Goal: Transaction & Acquisition: Download file/media

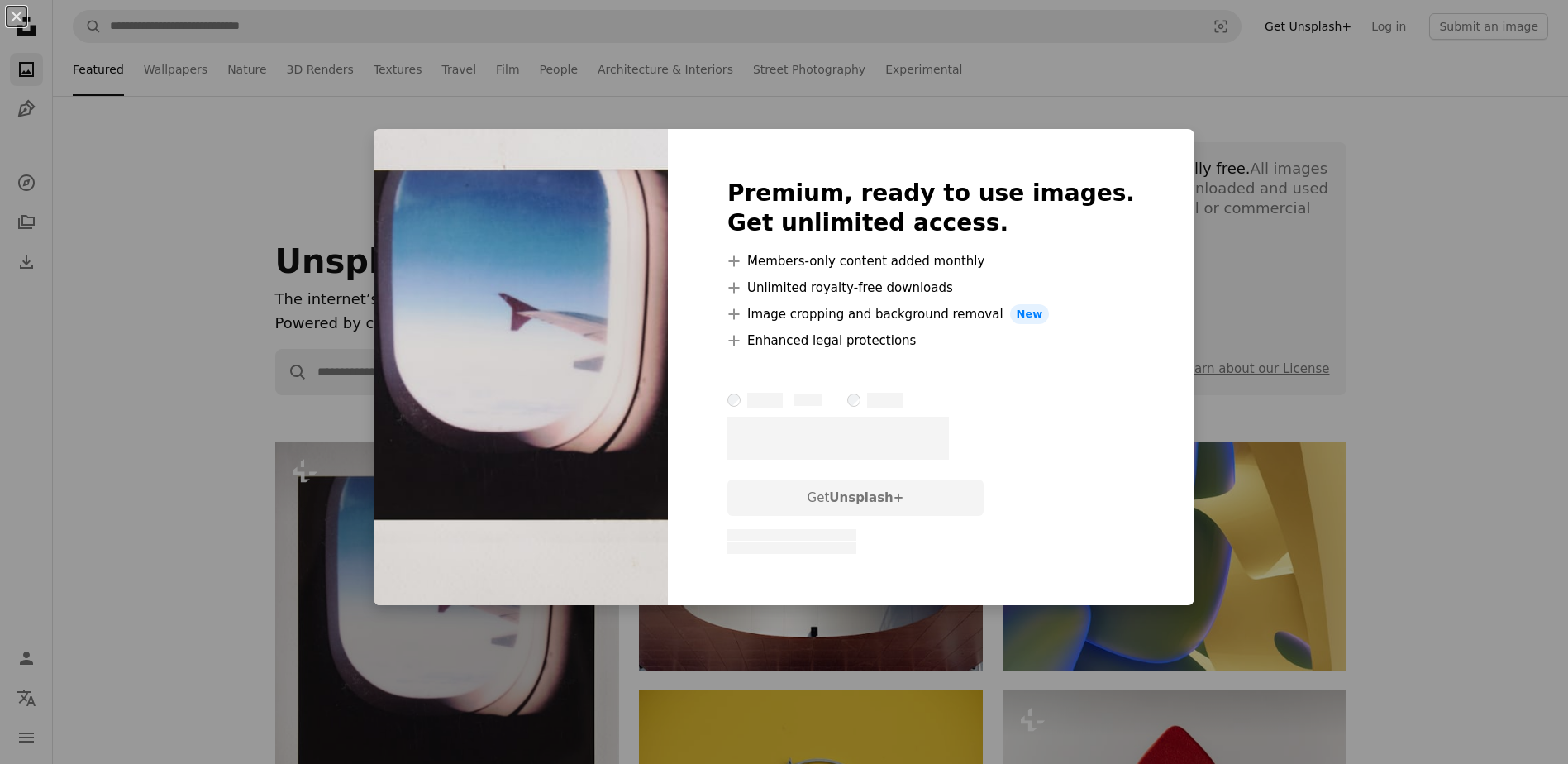
scroll to position [413, 0]
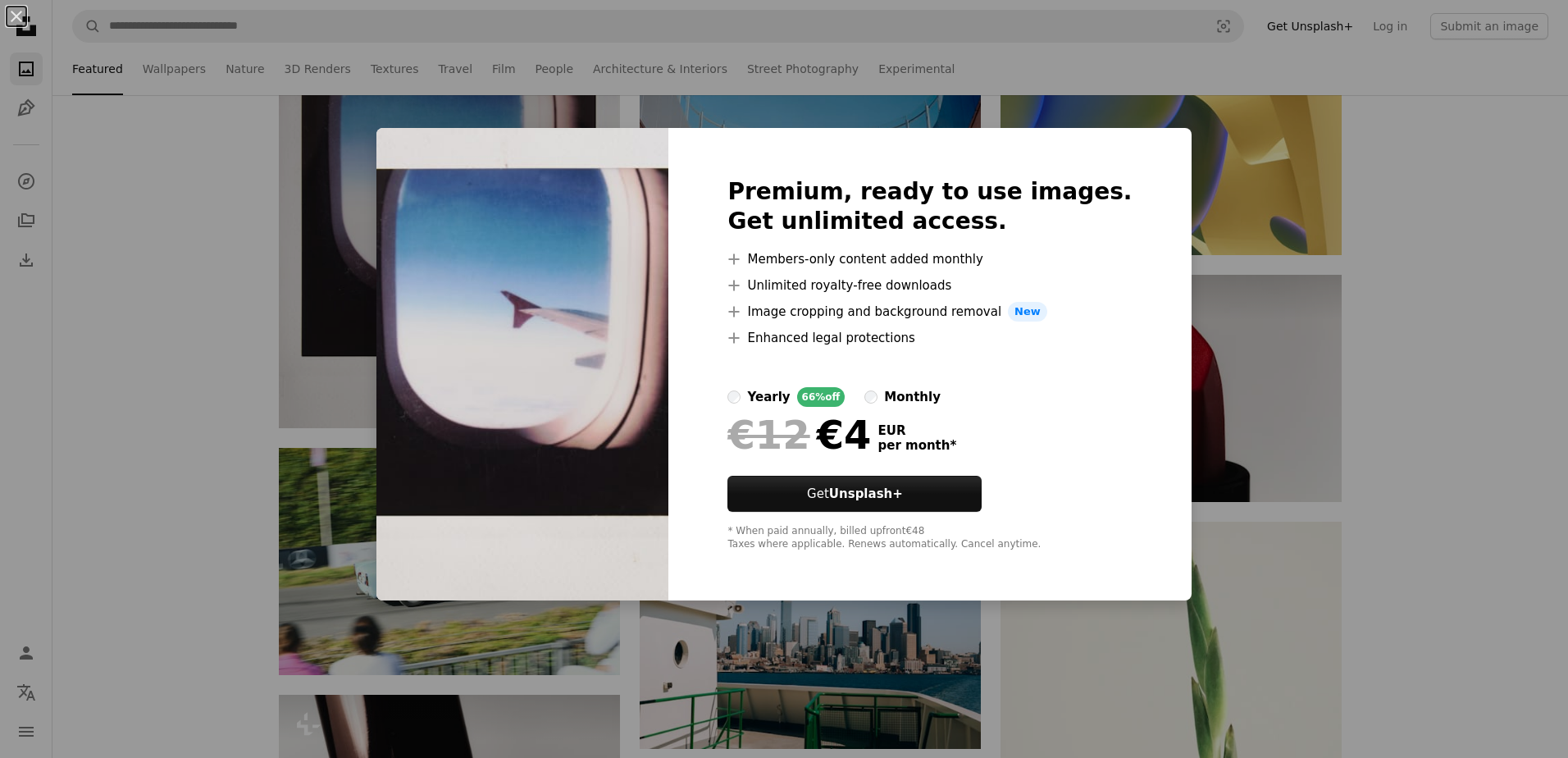
click at [143, 271] on div "An X shape Premium, ready to use images. Get unlimited access. A plus sign Memb…" at bounding box center [784, 379] width 1568 height 758
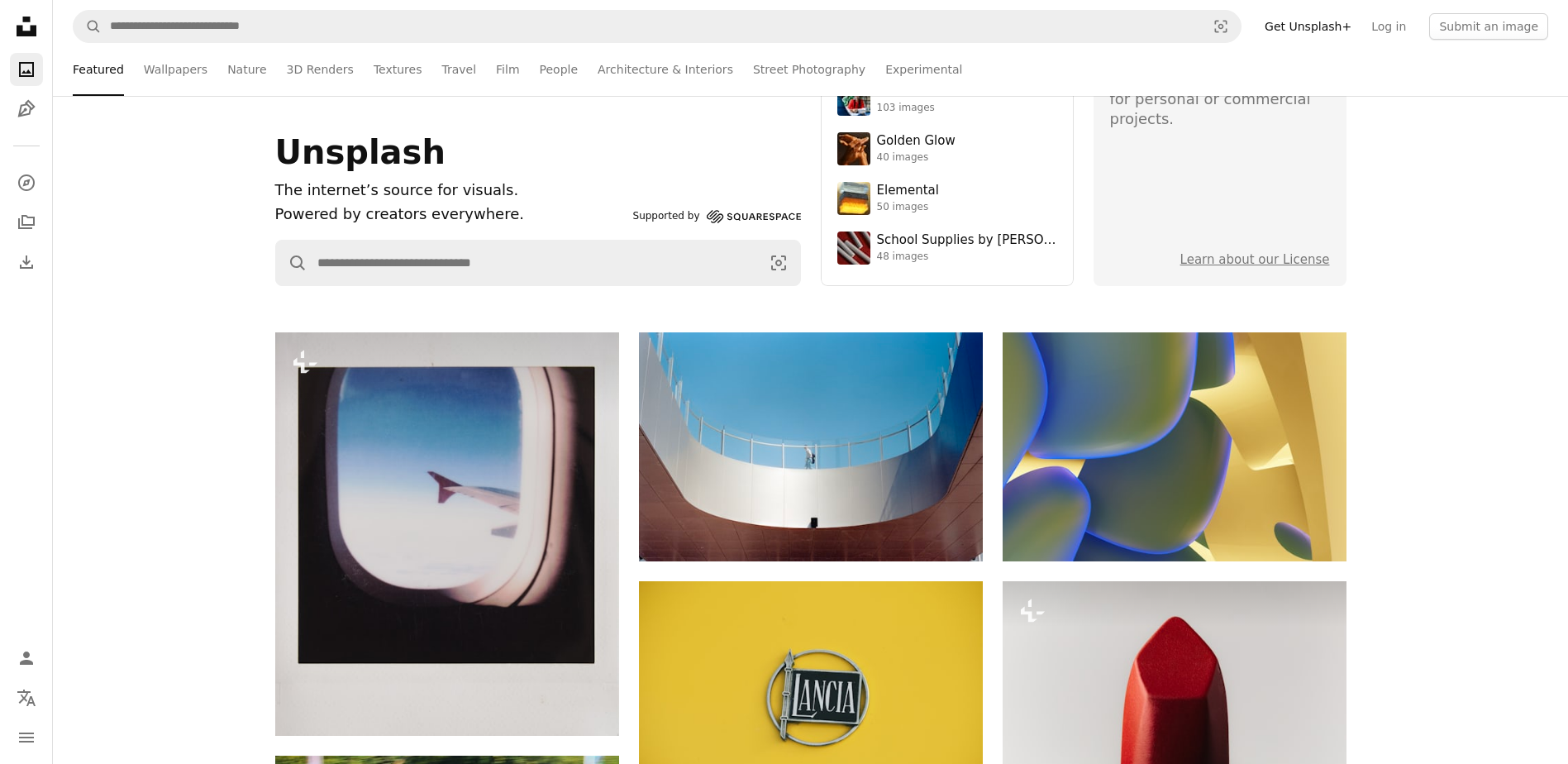
scroll to position [0, 0]
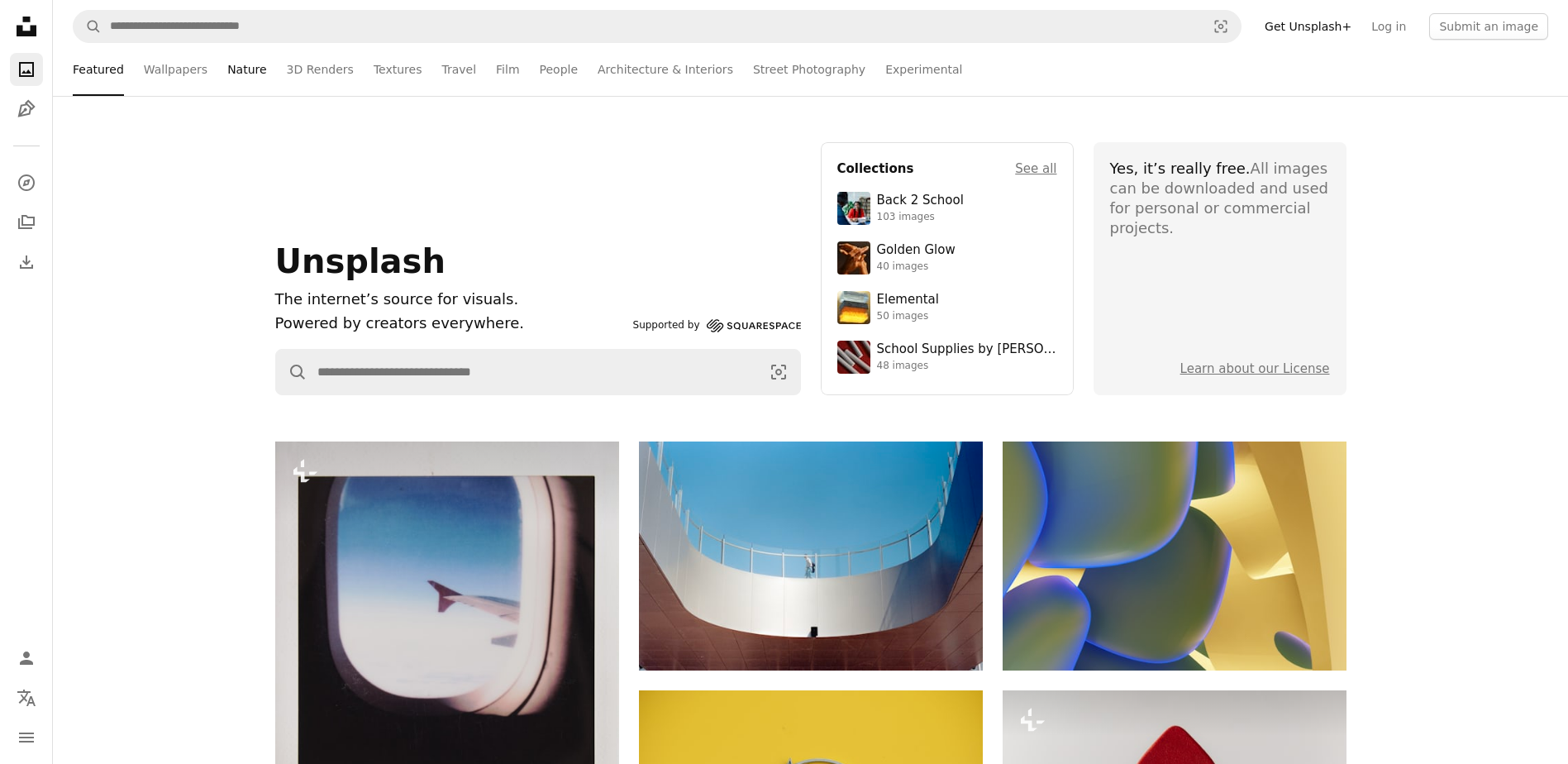
click at [234, 73] on link "Nature" at bounding box center [246, 69] width 39 height 53
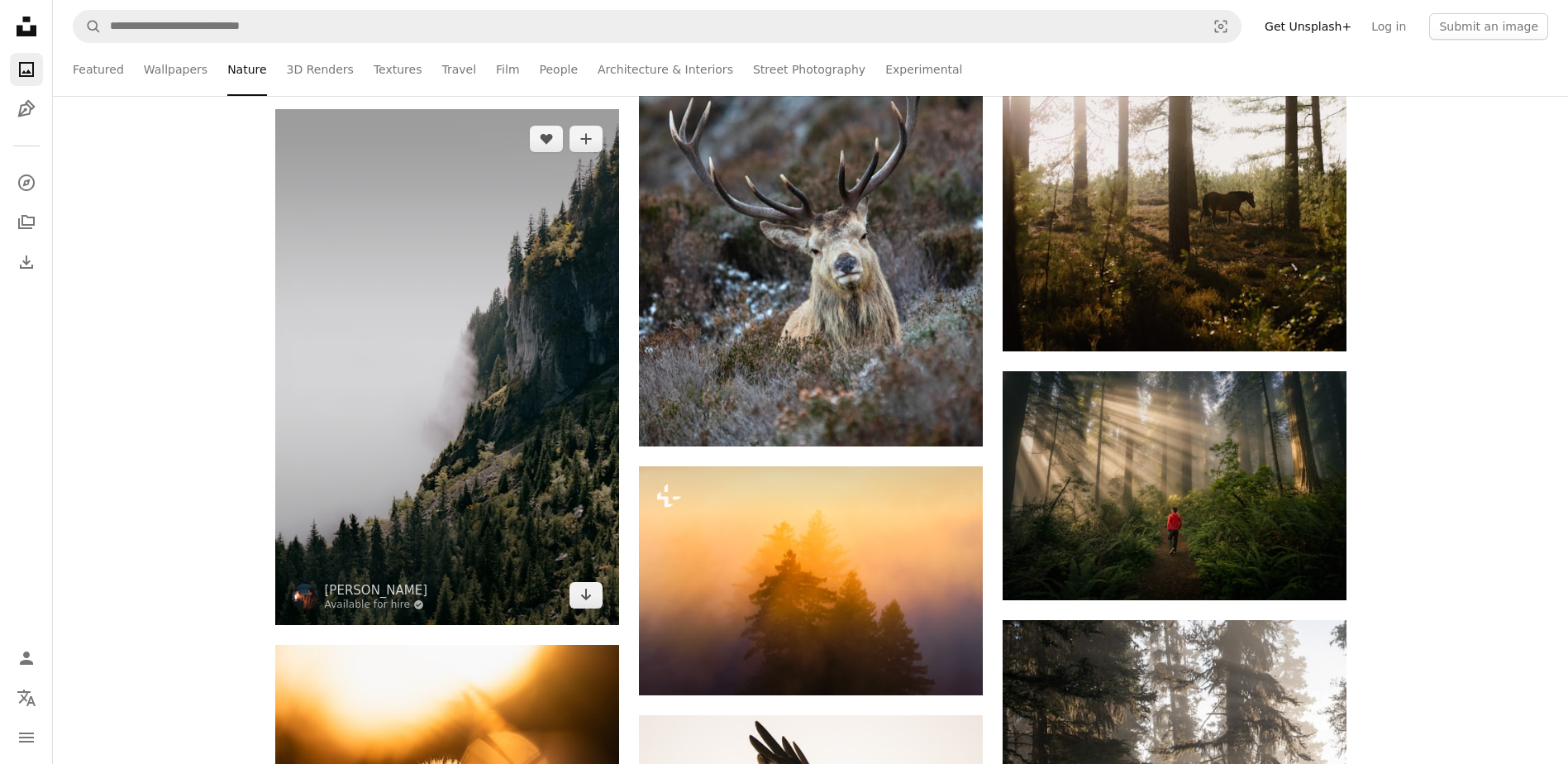
scroll to position [826, 0]
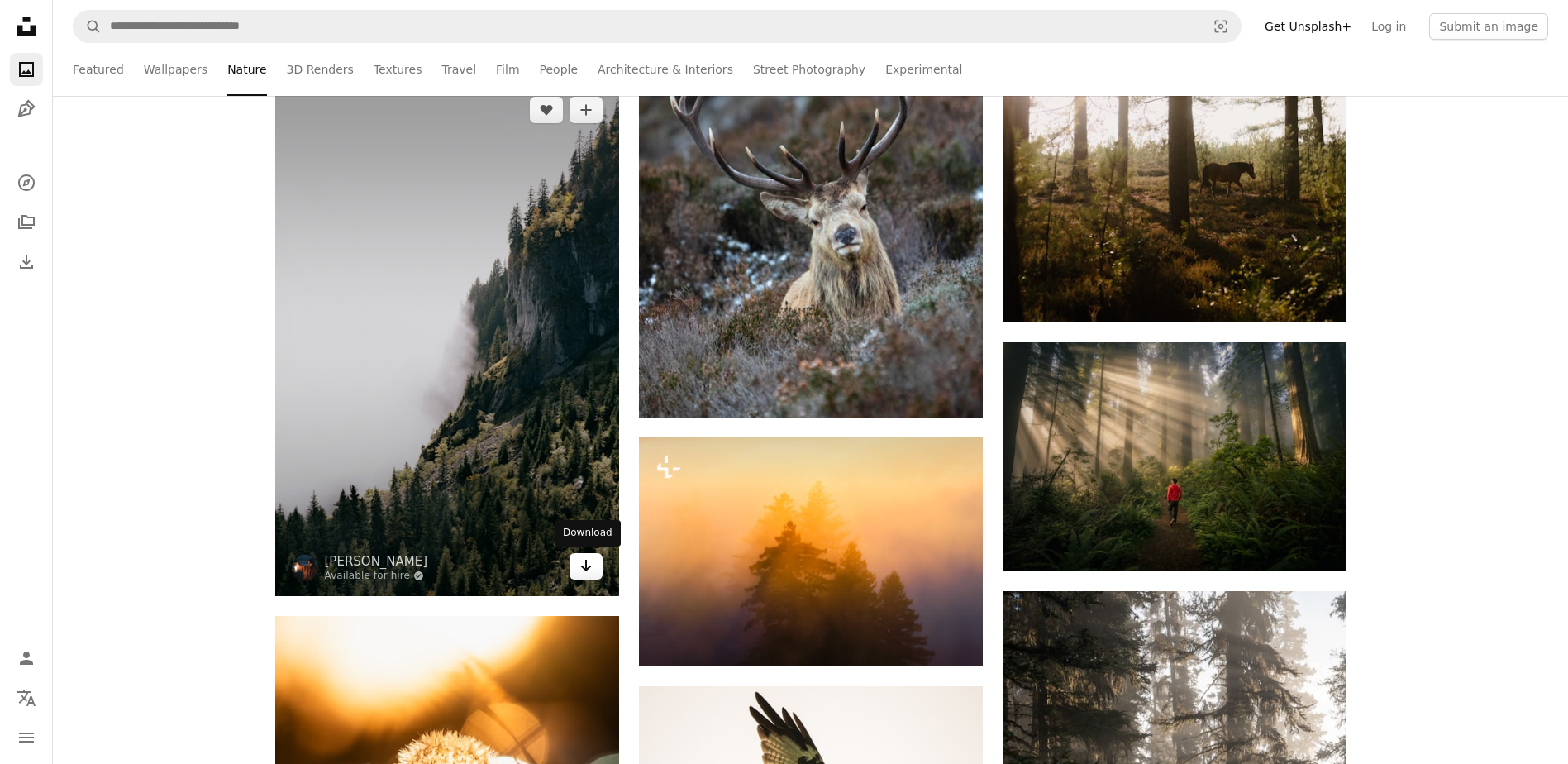
click at [583, 570] on icon "Arrow pointing down" at bounding box center [586, 565] width 13 height 19
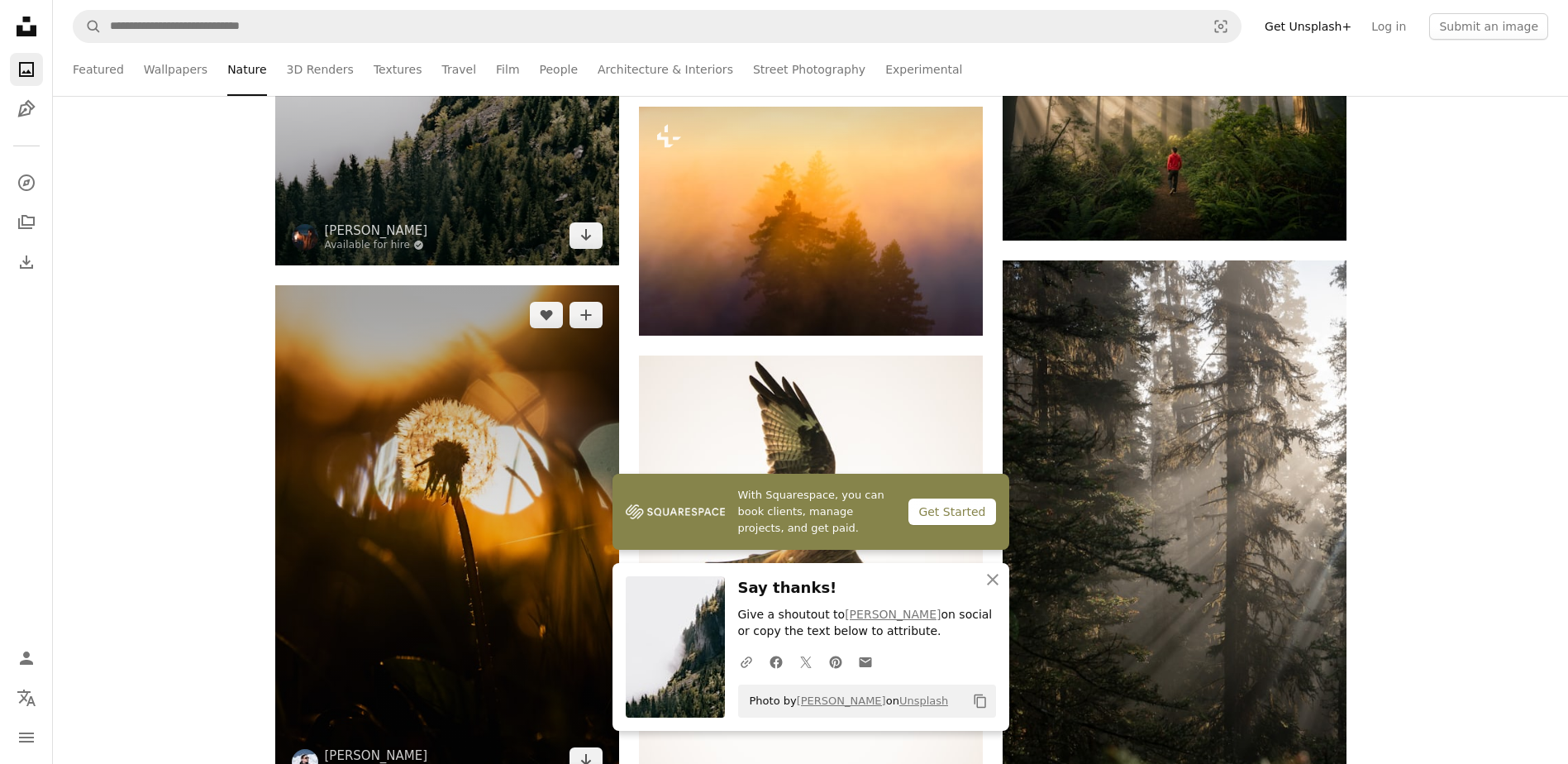
scroll to position [1571, 0]
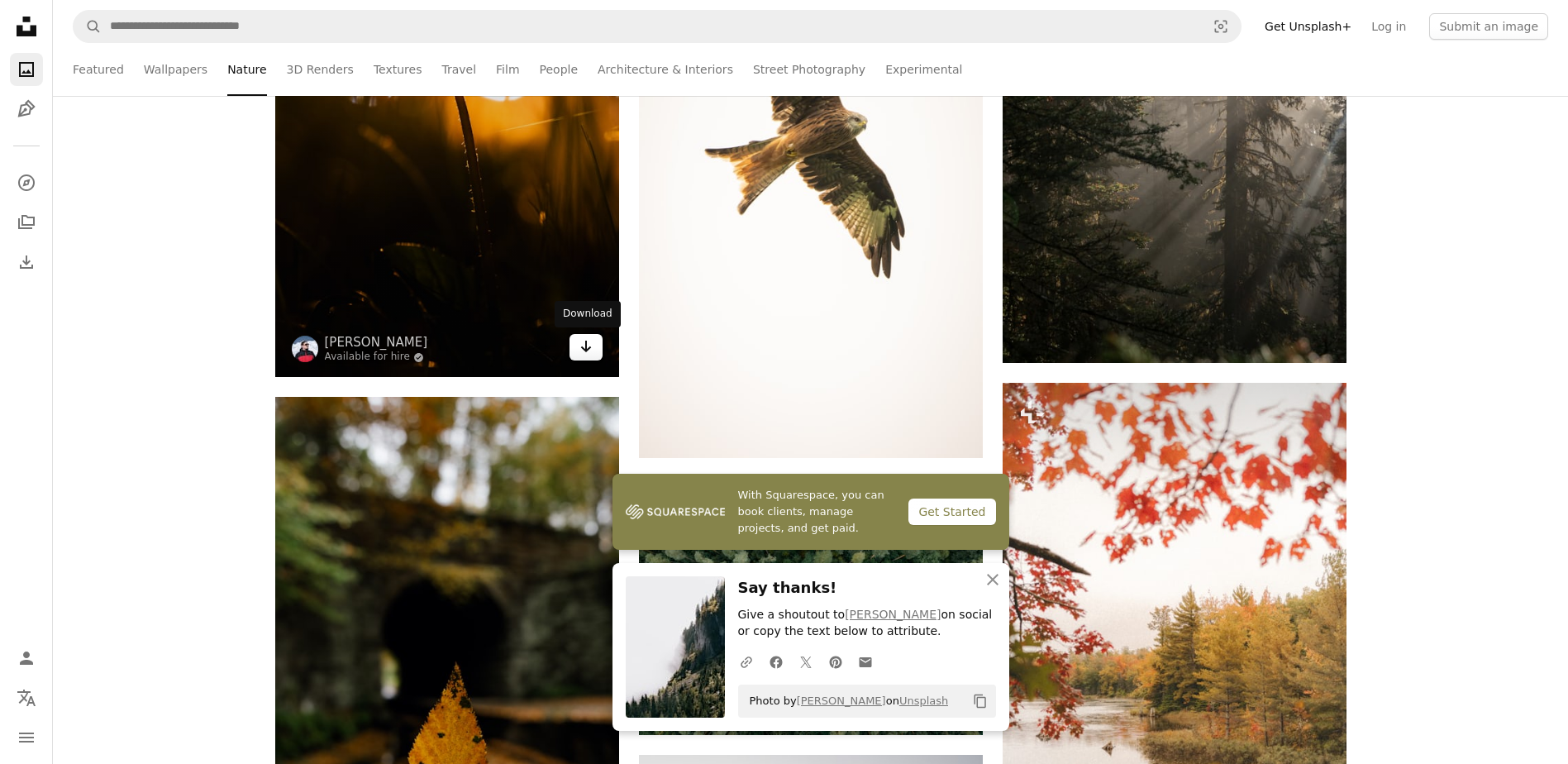
click at [580, 350] on icon "Arrow pointing down" at bounding box center [586, 345] width 13 height 19
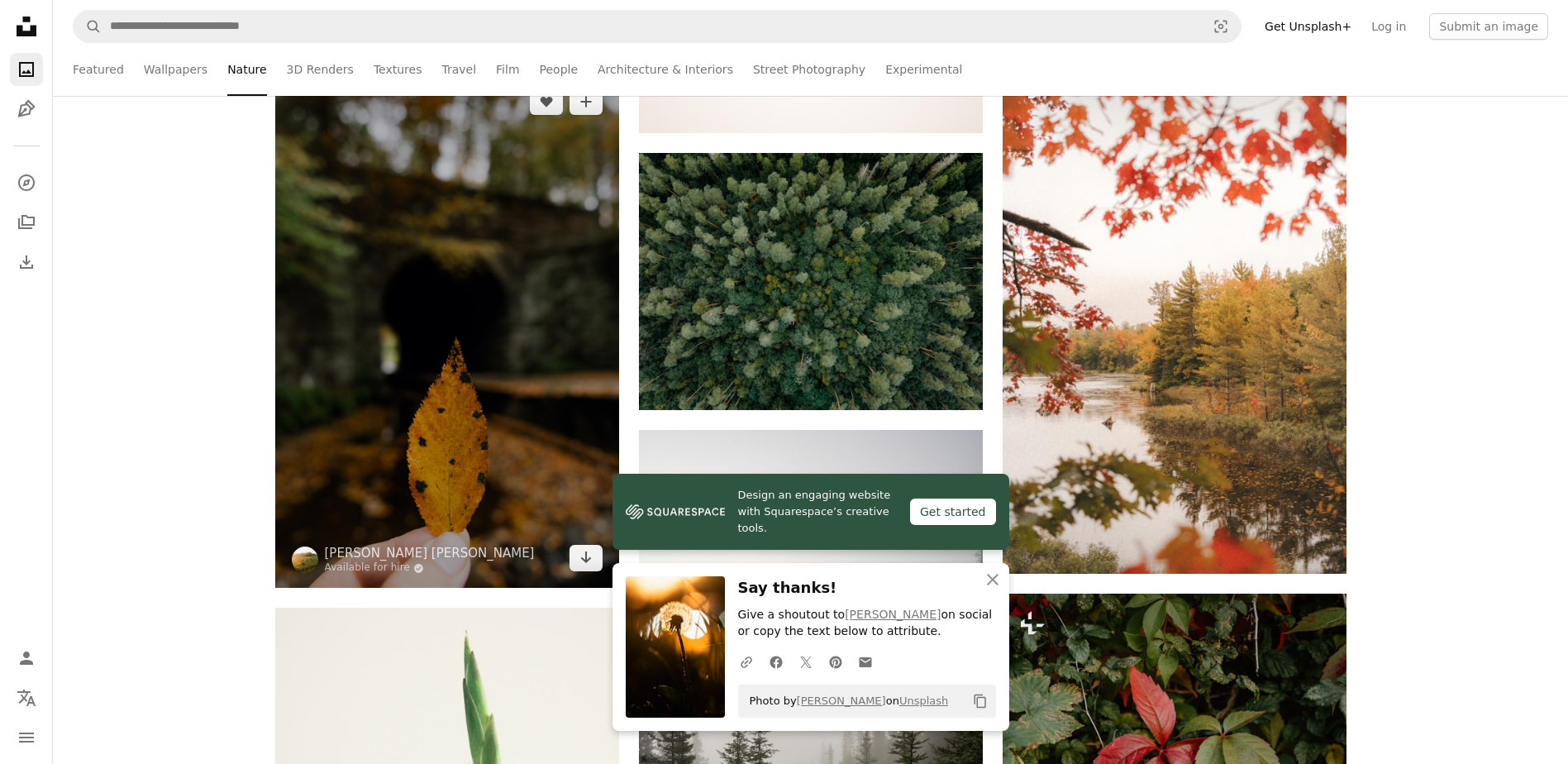
scroll to position [1984, 0]
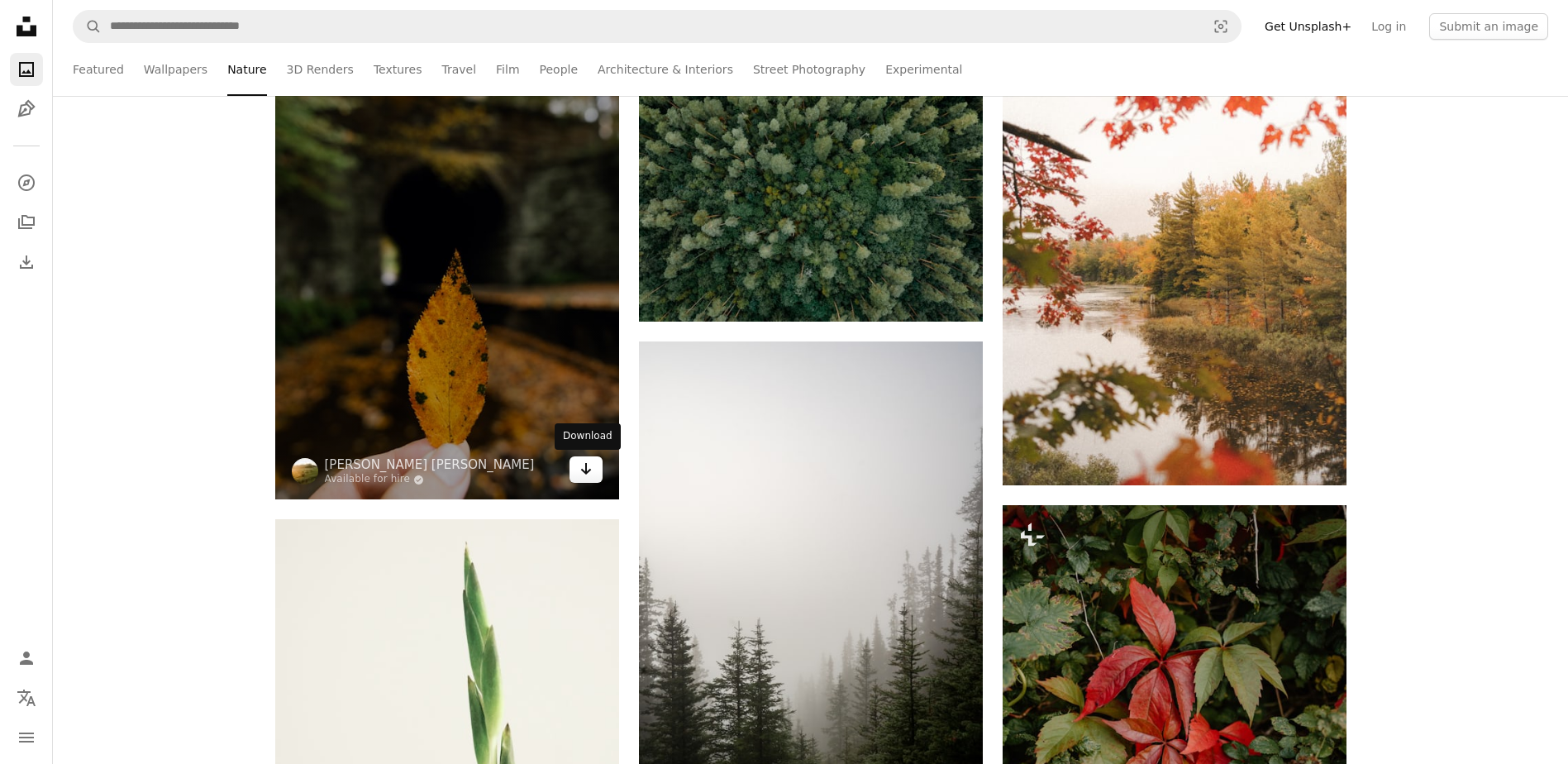
click at [582, 472] on icon "Arrow pointing down" at bounding box center [586, 468] width 13 height 19
